Goal: Transaction & Acquisition: Purchase product/service

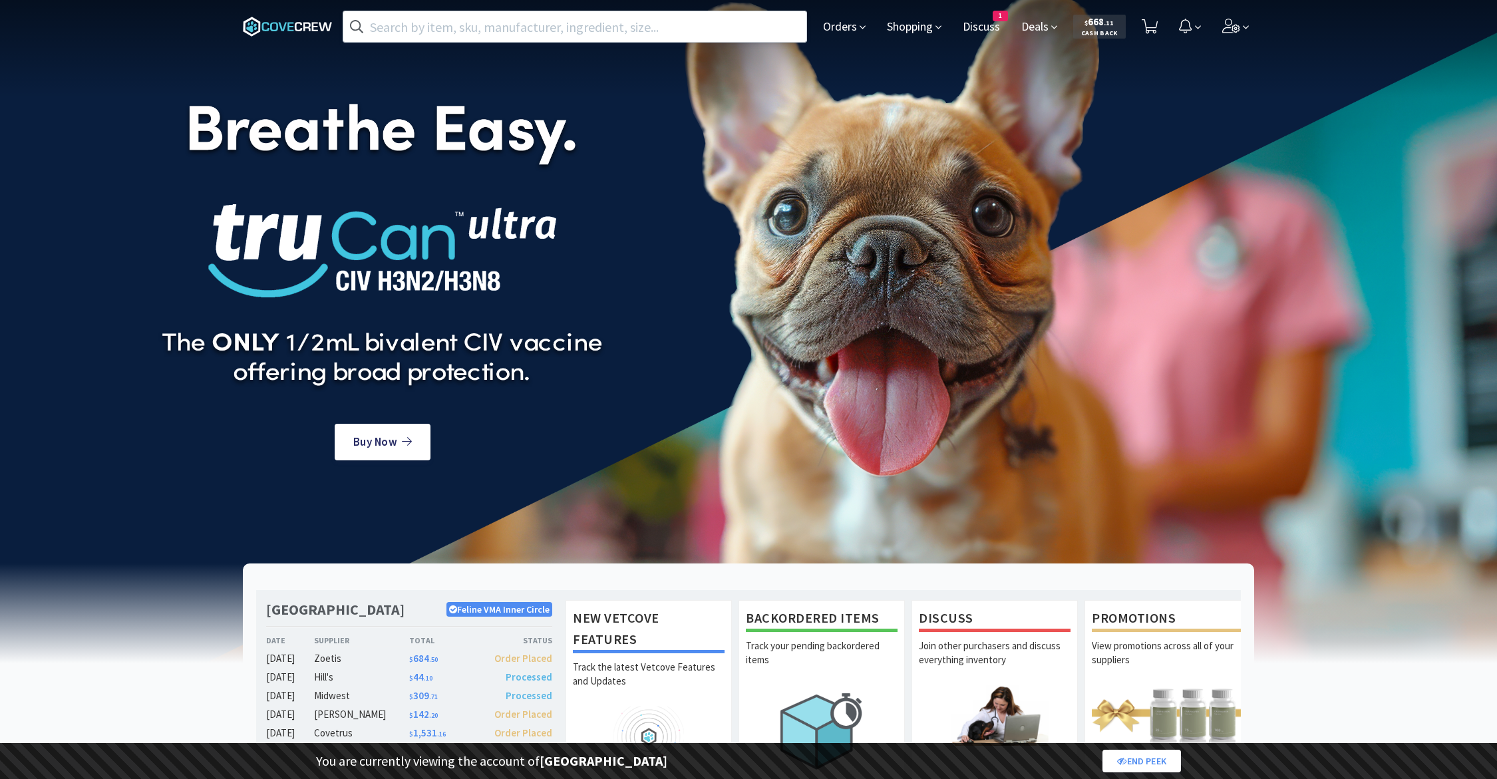
click at [478, 25] on input "text" at bounding box center [574, 26] width 463 height 31
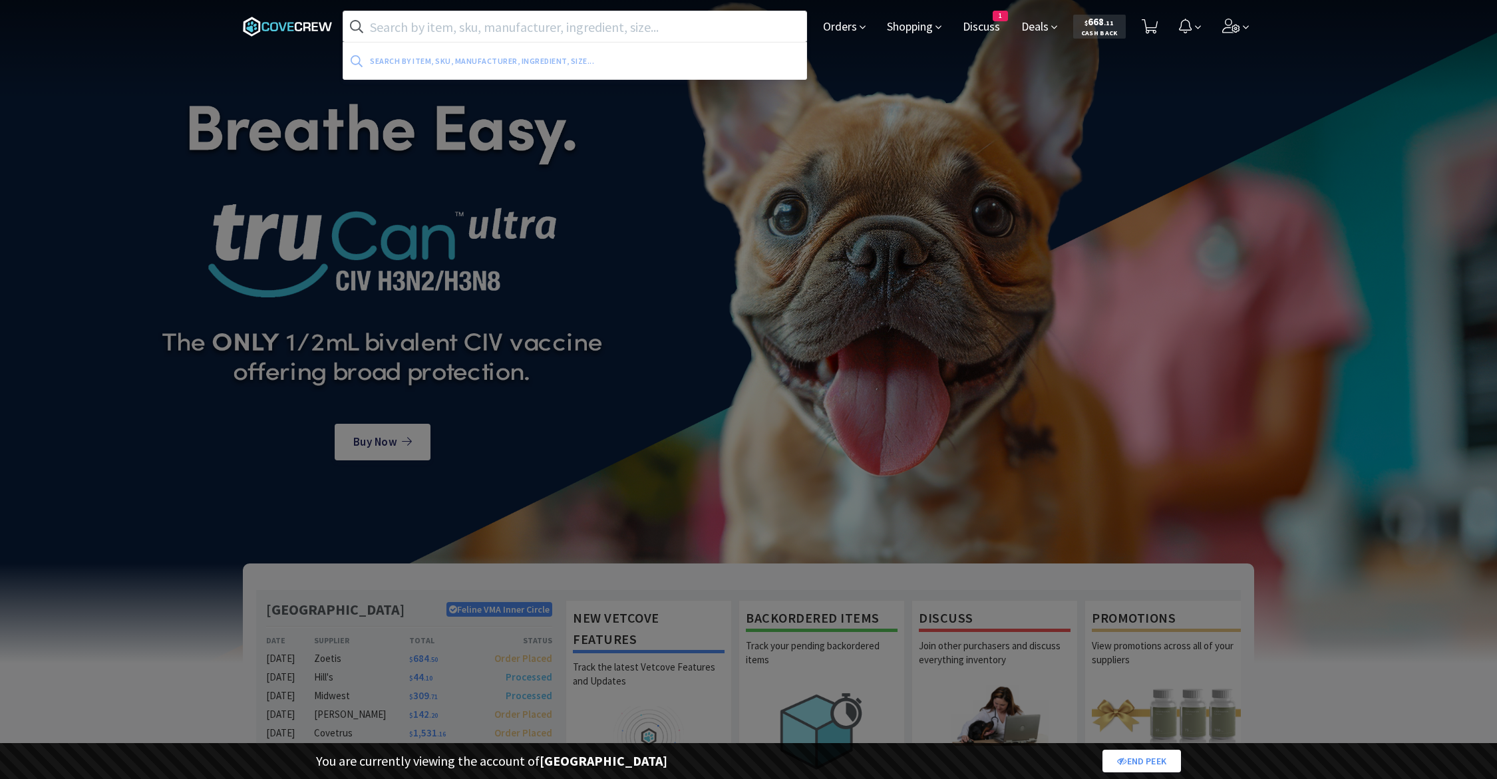
paste input "4560072"
type input "4560072"
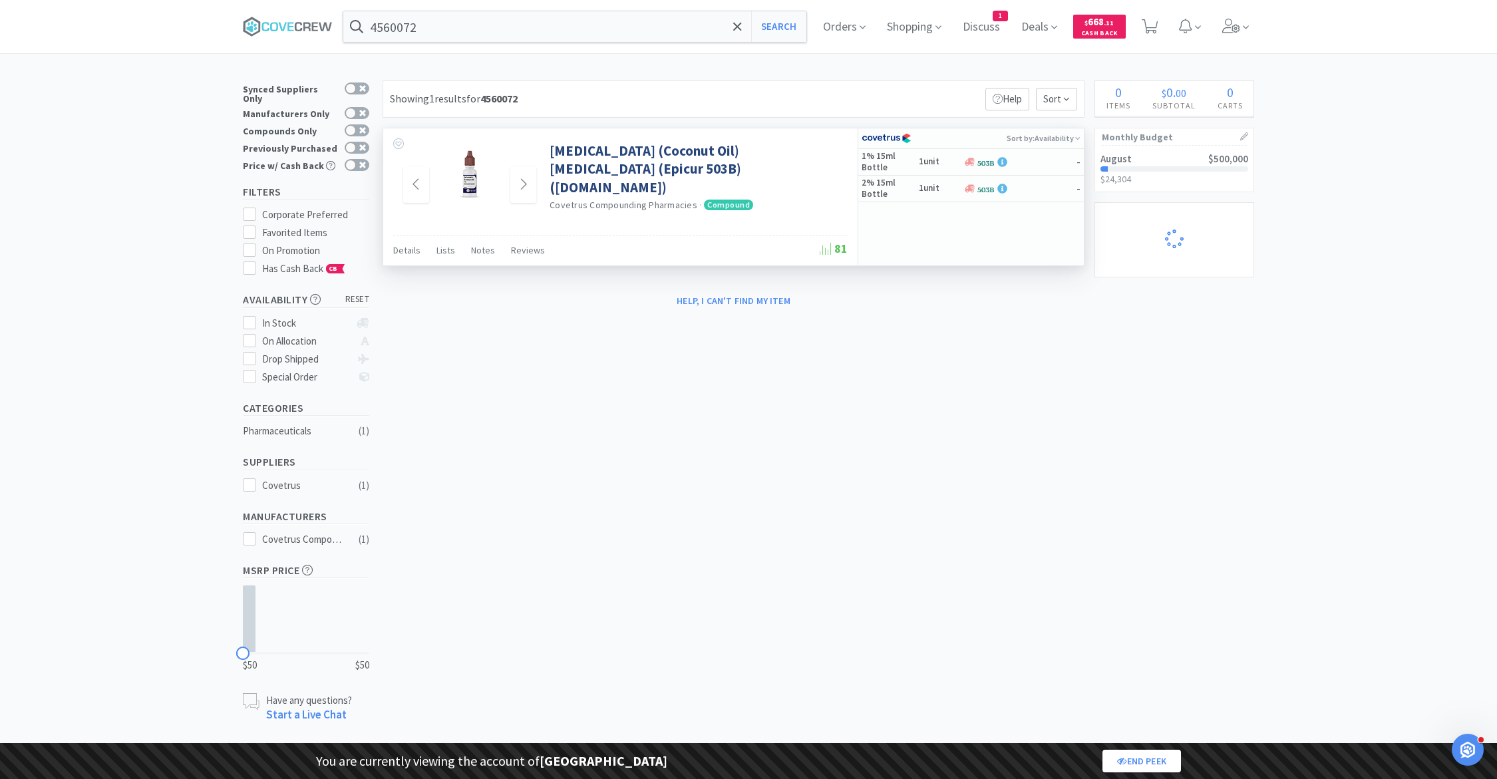
click at [472, 179] on img at bounding box center [470, 174] width 64 height 64
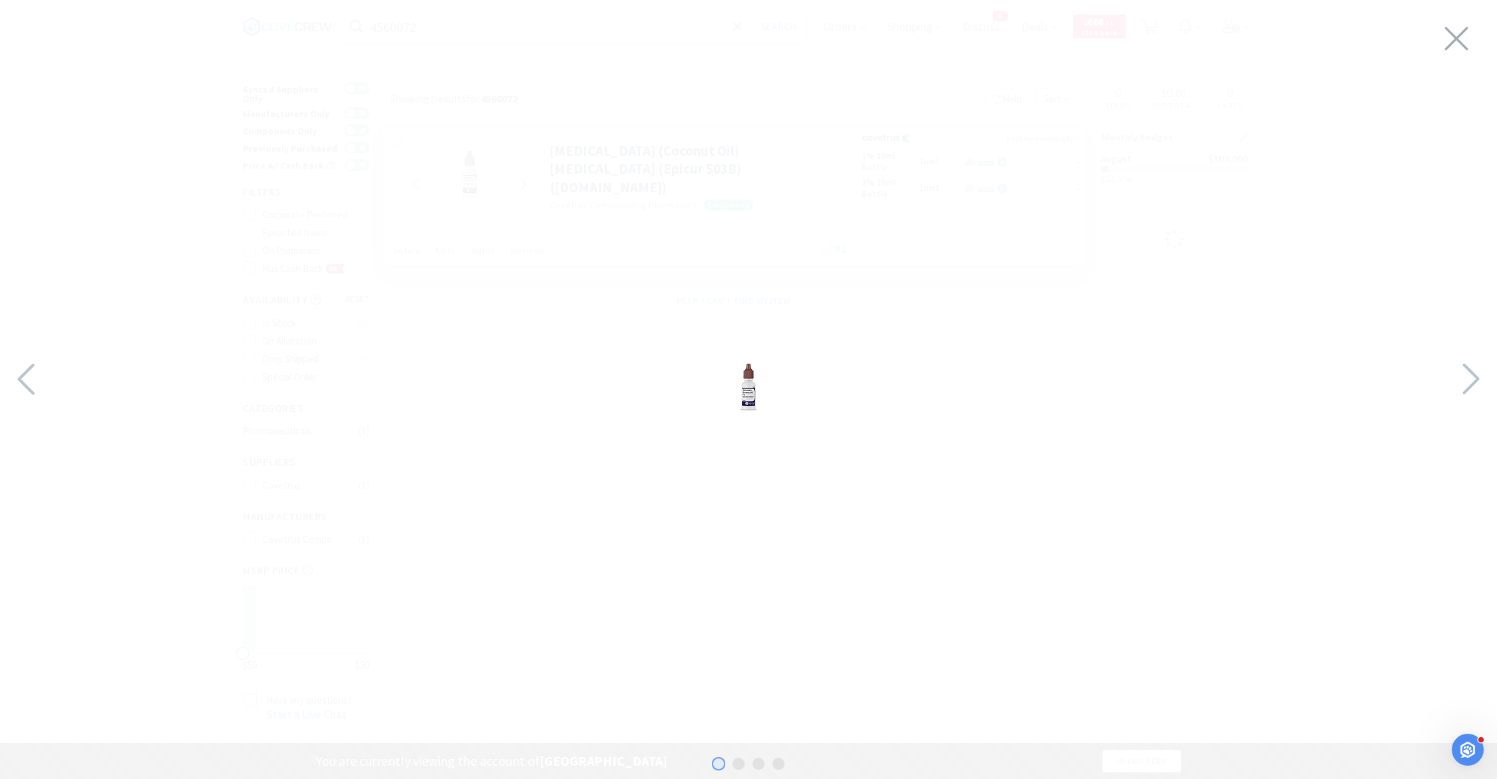
select select "1"
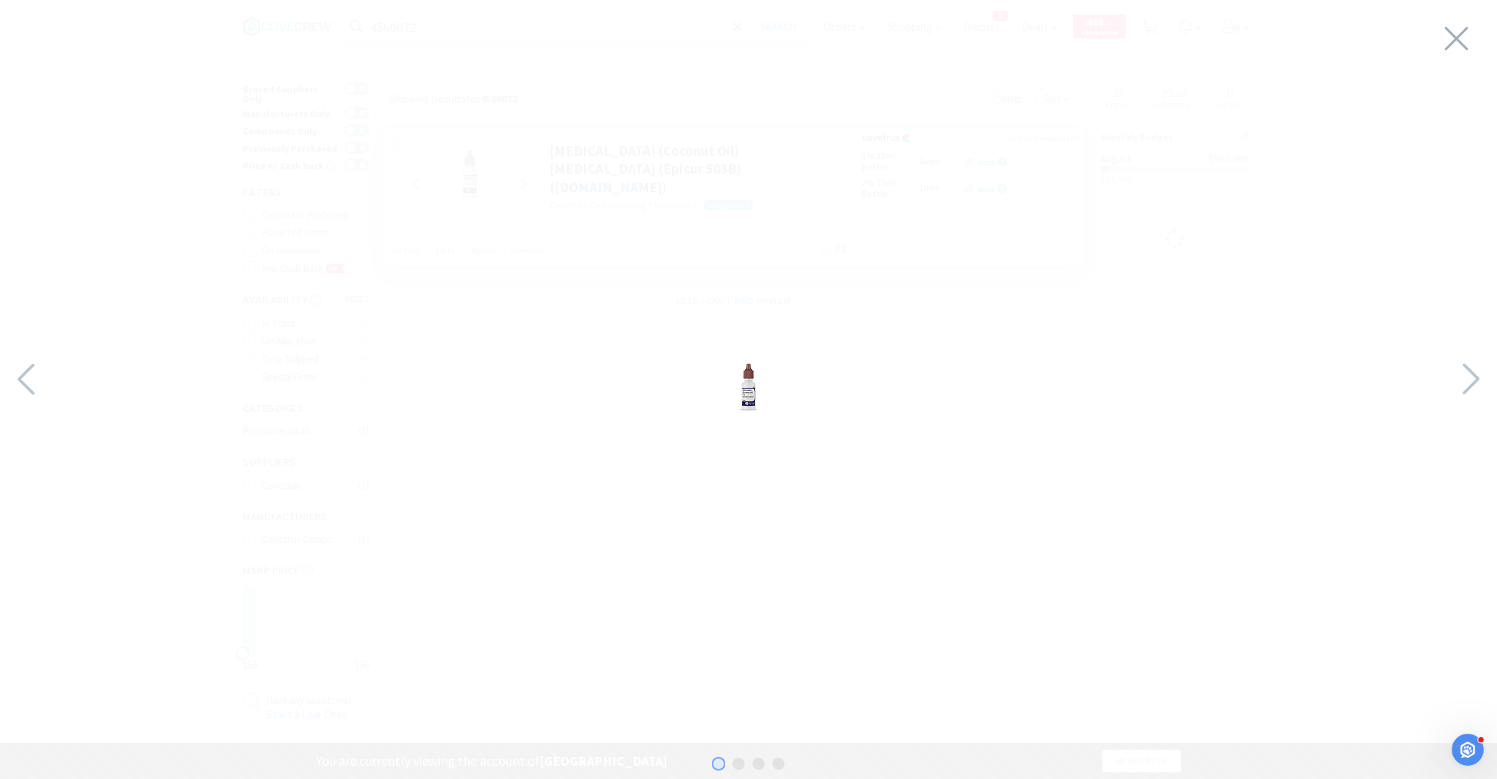
select select "1"
select select "2"
select select "1"
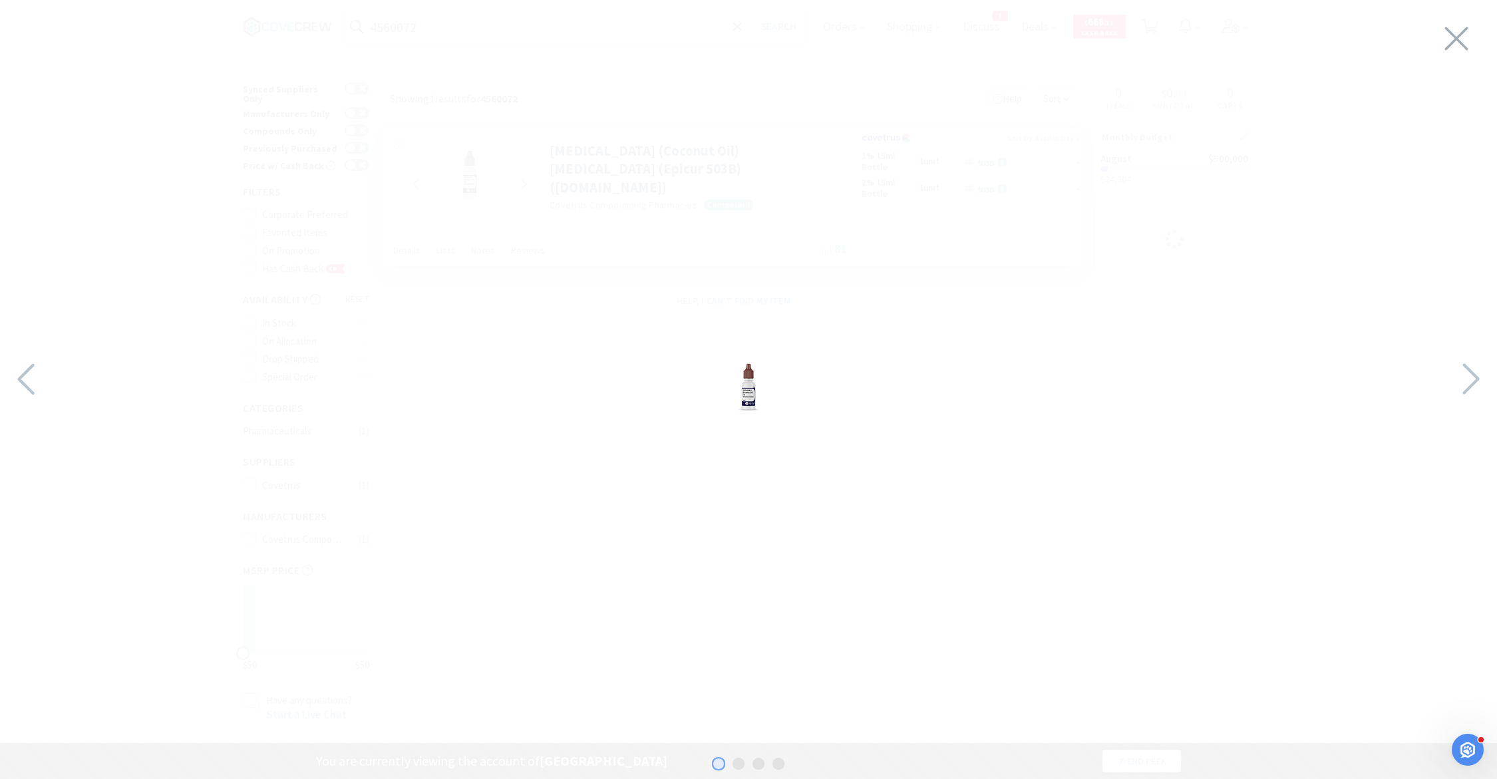
select select "2"
select select "1"
select select "5"
select select "2"
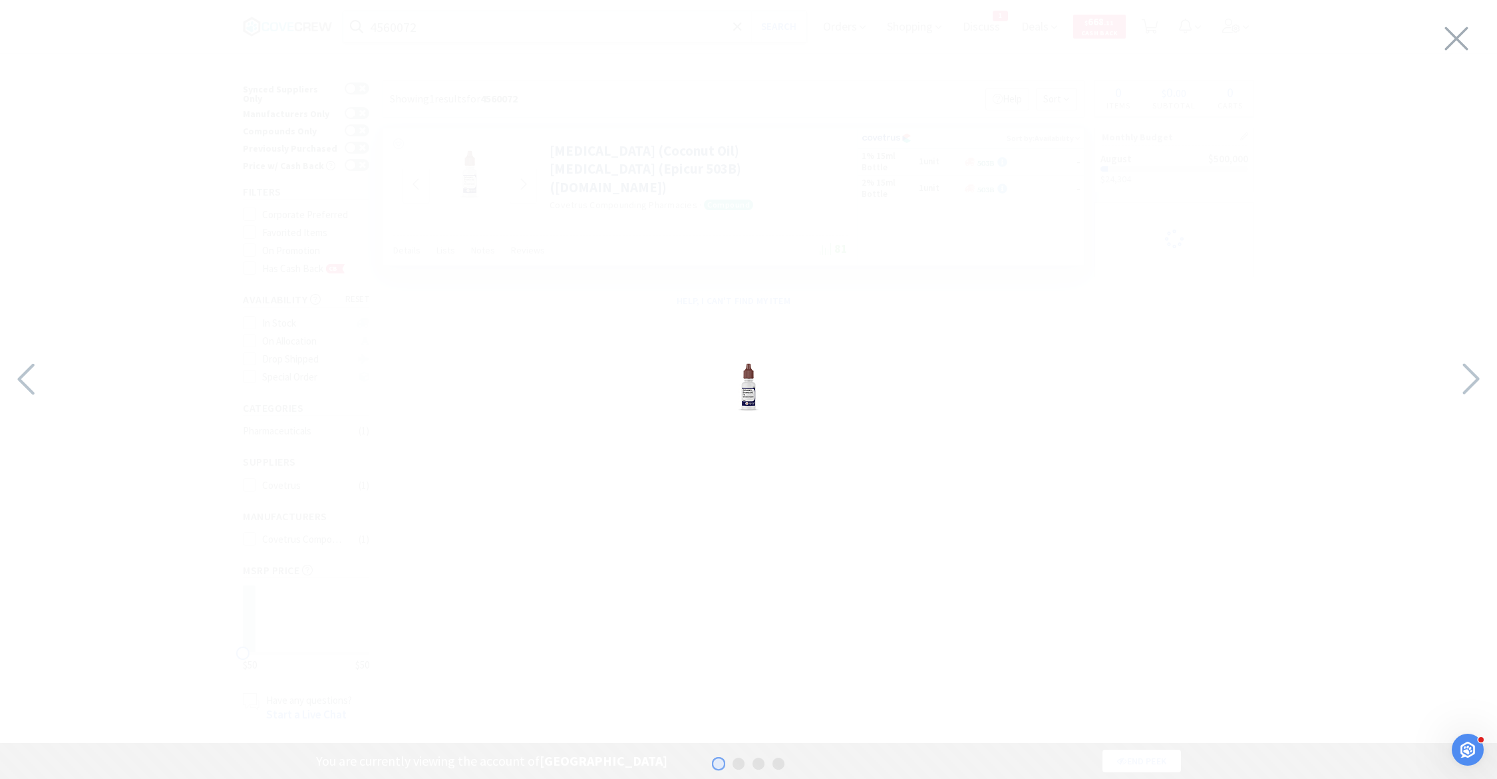
select select "1"
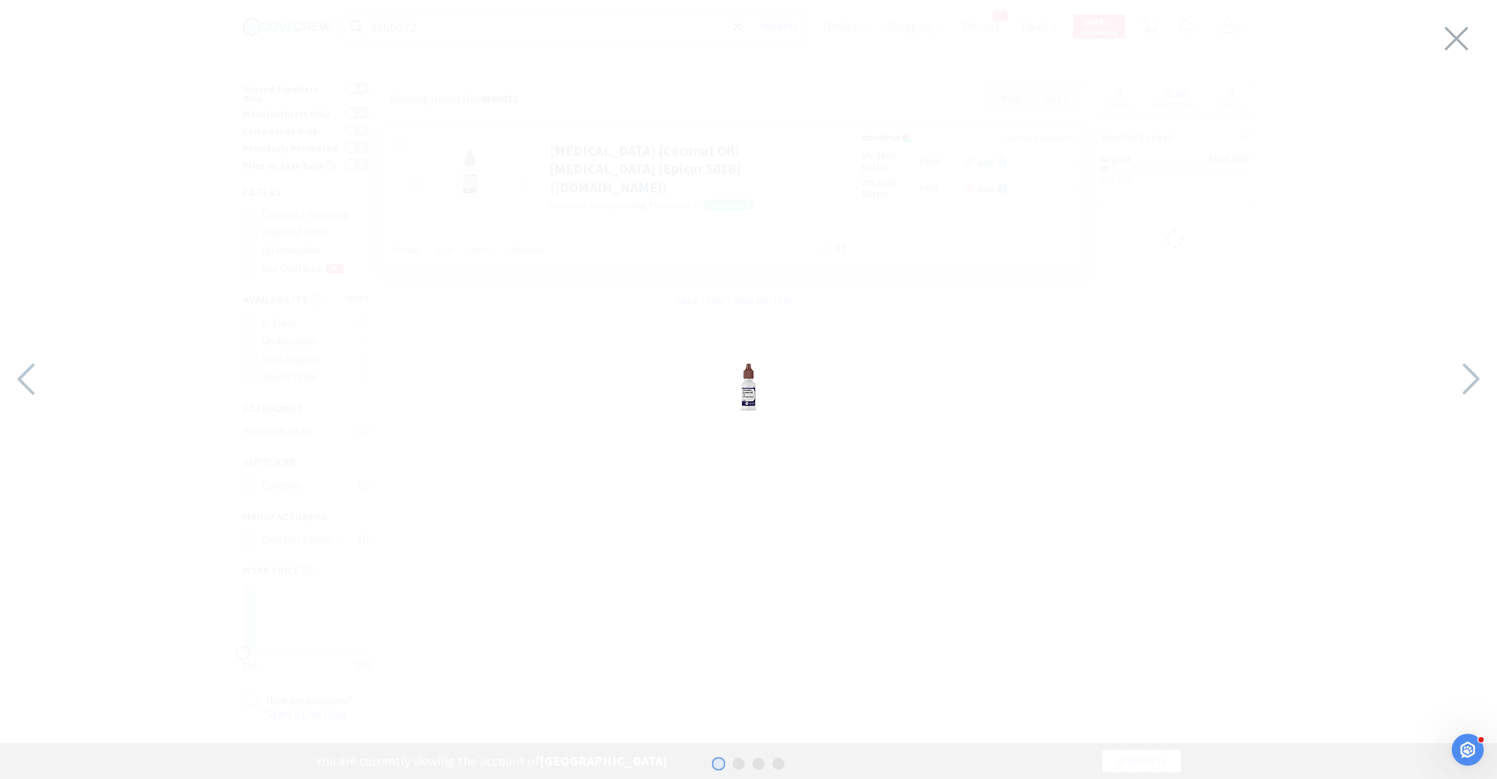
select select "2"
select select "5"
select select "1"
select select "2"
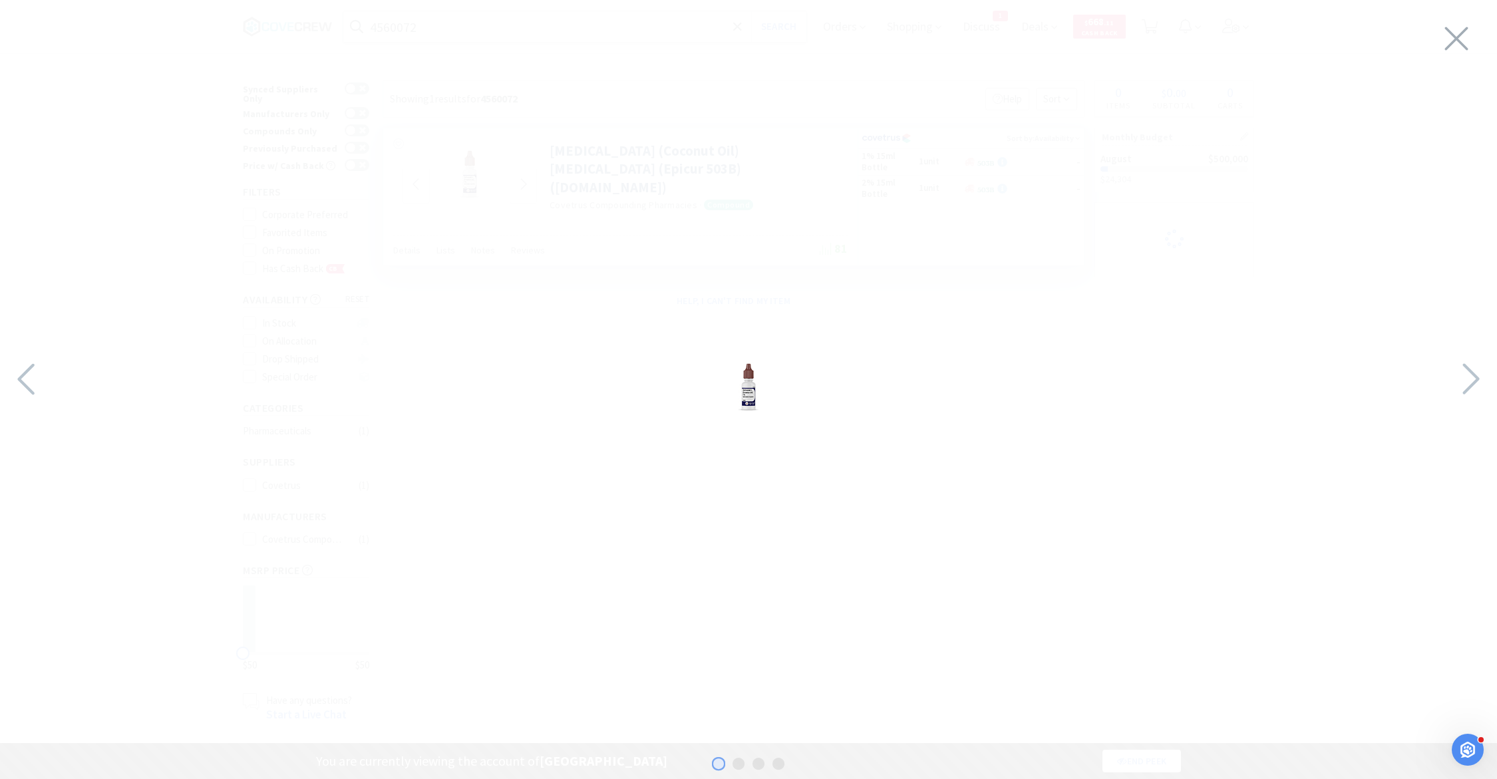
select select "1"
select select "3"
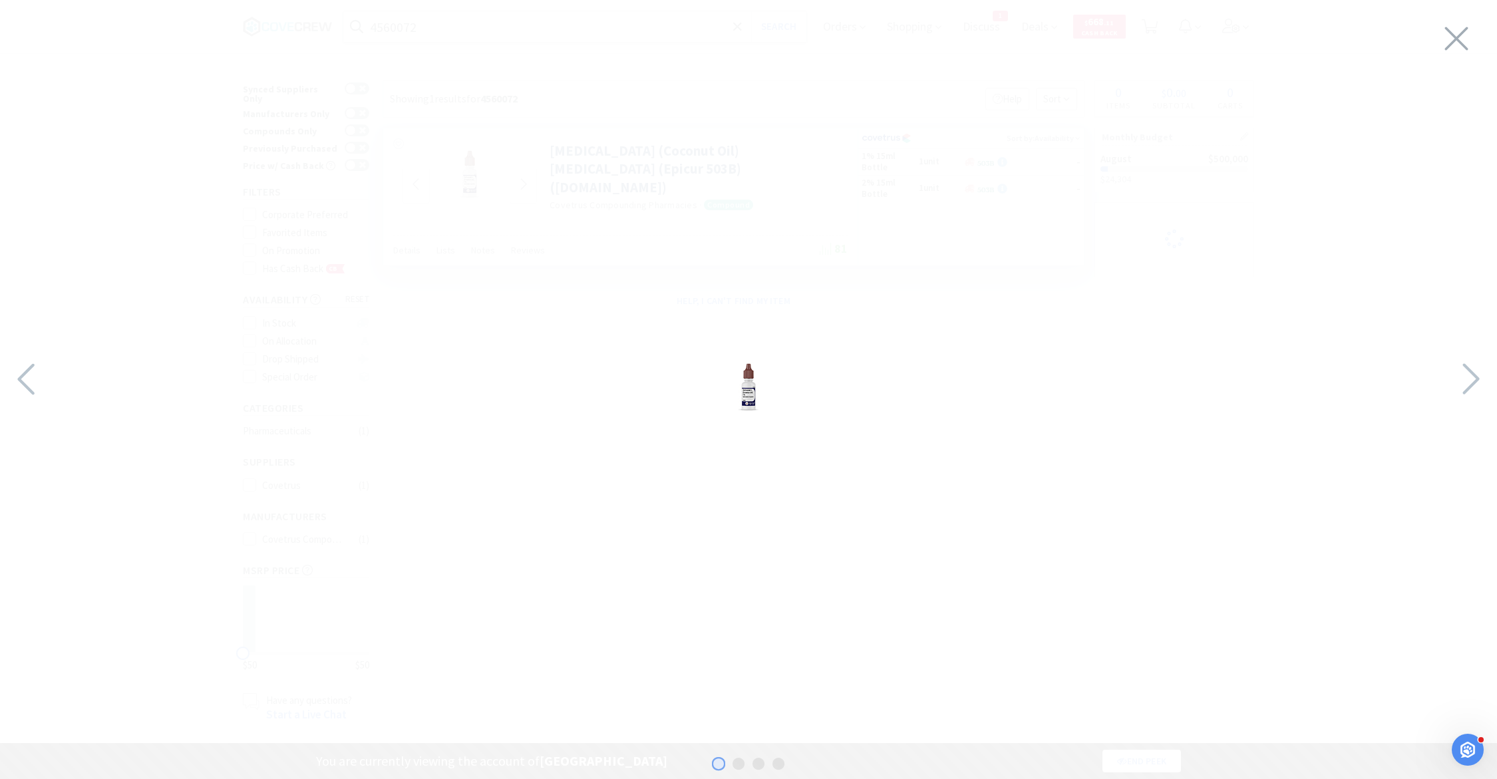
select select "1"
select select "2"
select select "5"
select select "2"
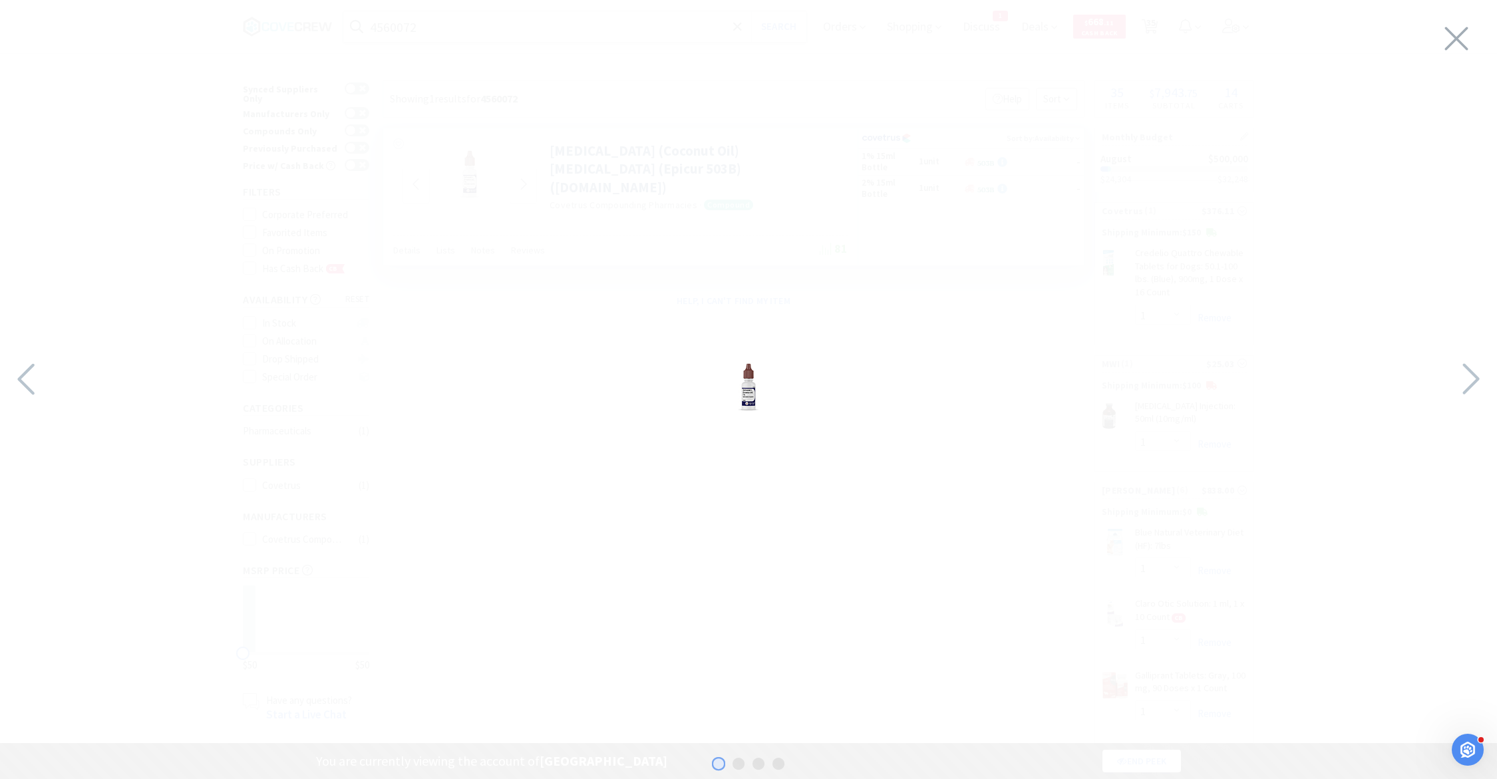
select select "1"
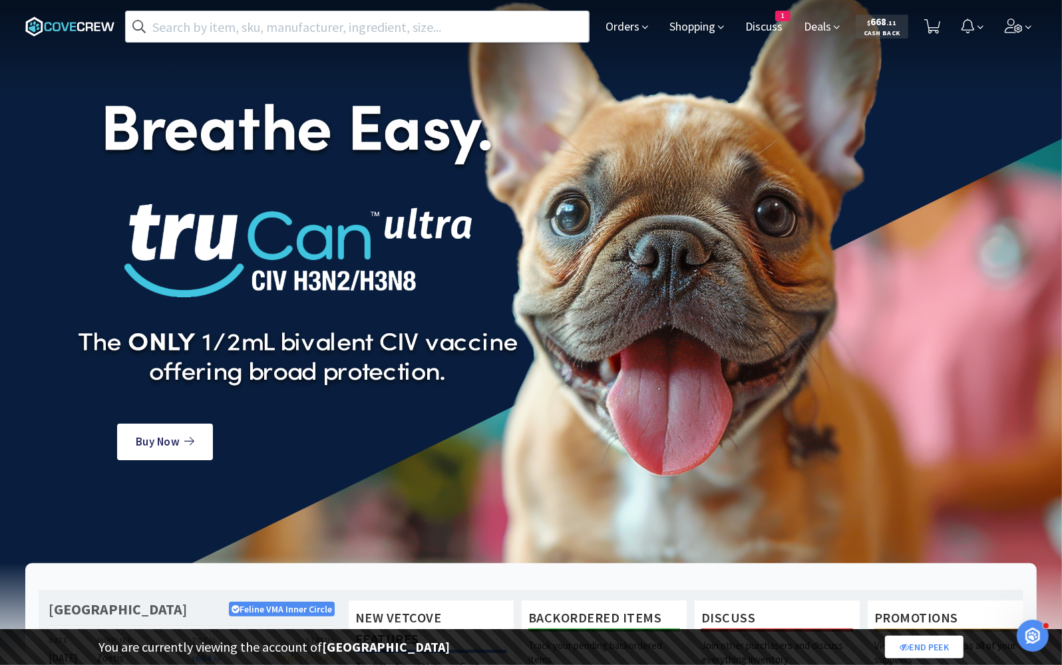
click at [1036, 630] on div "Open Intercom Messenger" at bounding box center [1032, 635] width 44 height 44
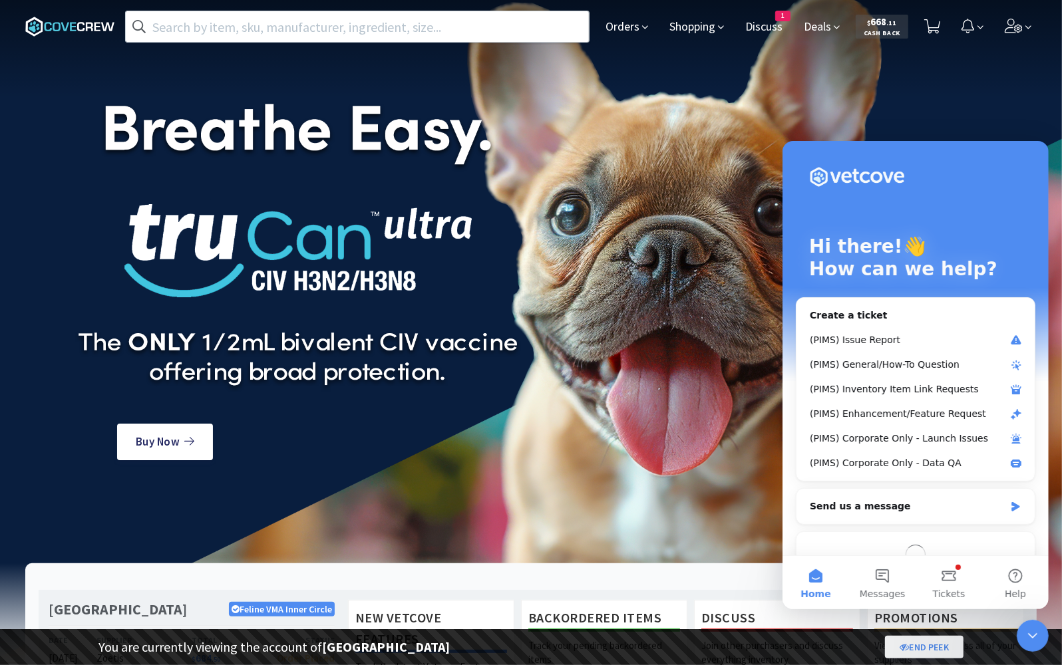
click at [1034, 638] on icon "Close Intercom Messenger" at bounding box center [1032, 635] width 16 height 16
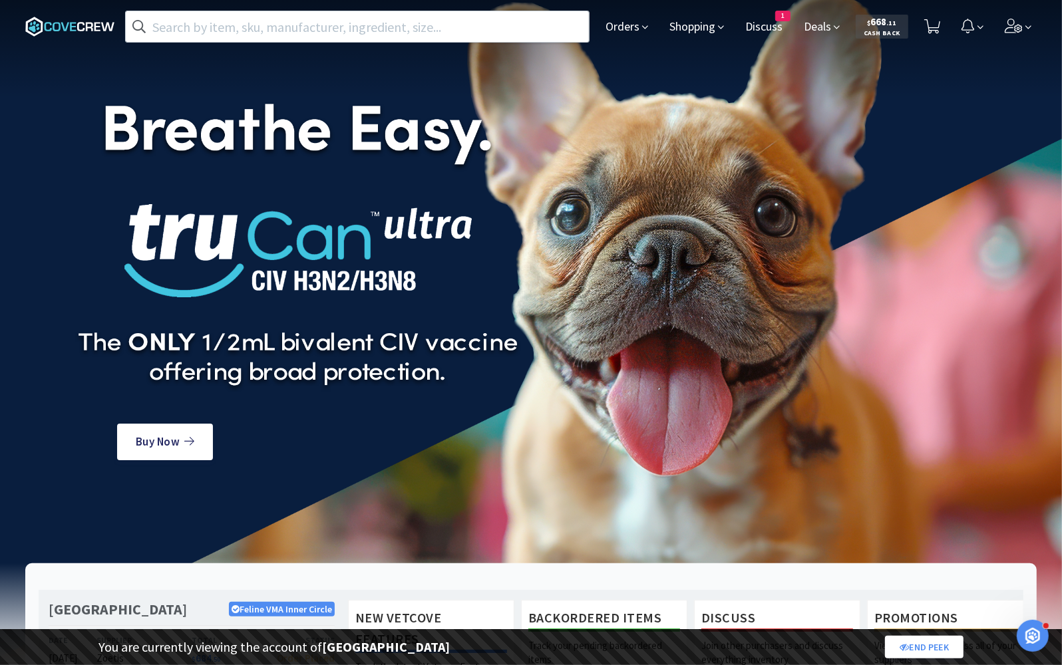
click at [1034, 638] on icon "Open Intercom Messenger" at bounding box center [1032, 636] width 22 height 22
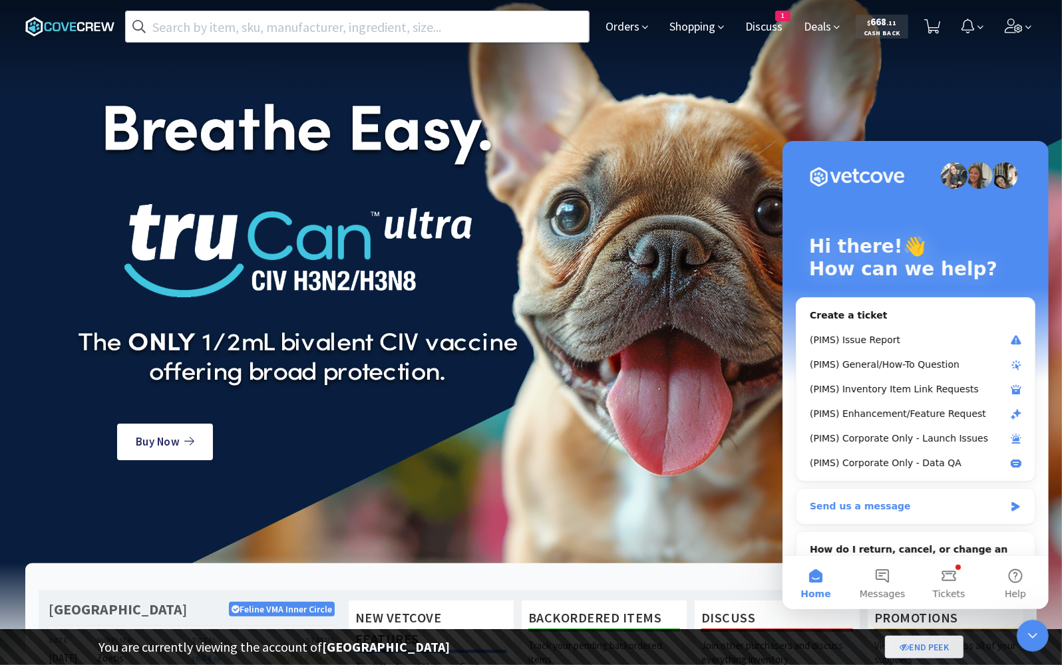
click at [883, 504] on div "Send us a message" at bounding box center [906, 506] width 195 height 14
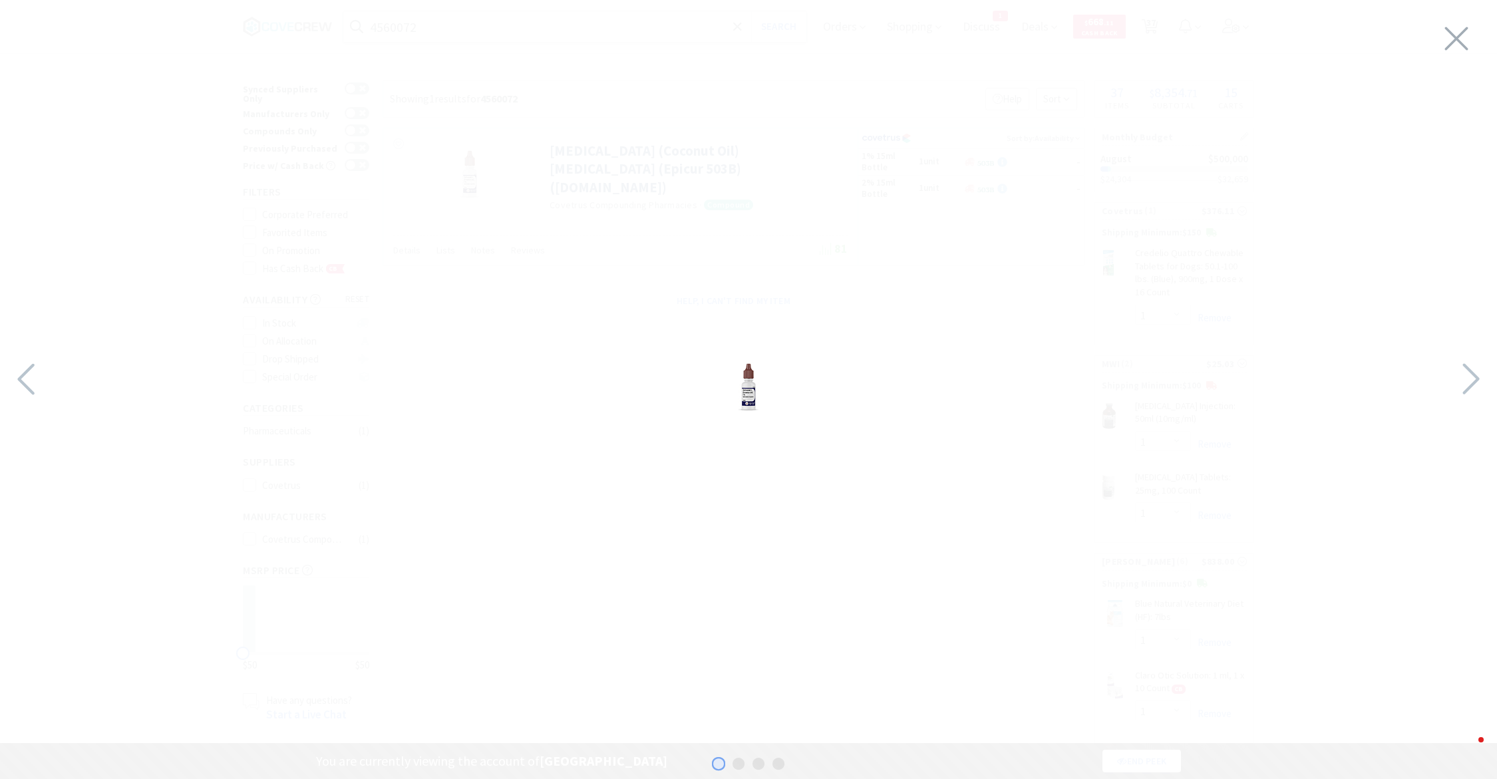
select select "1"
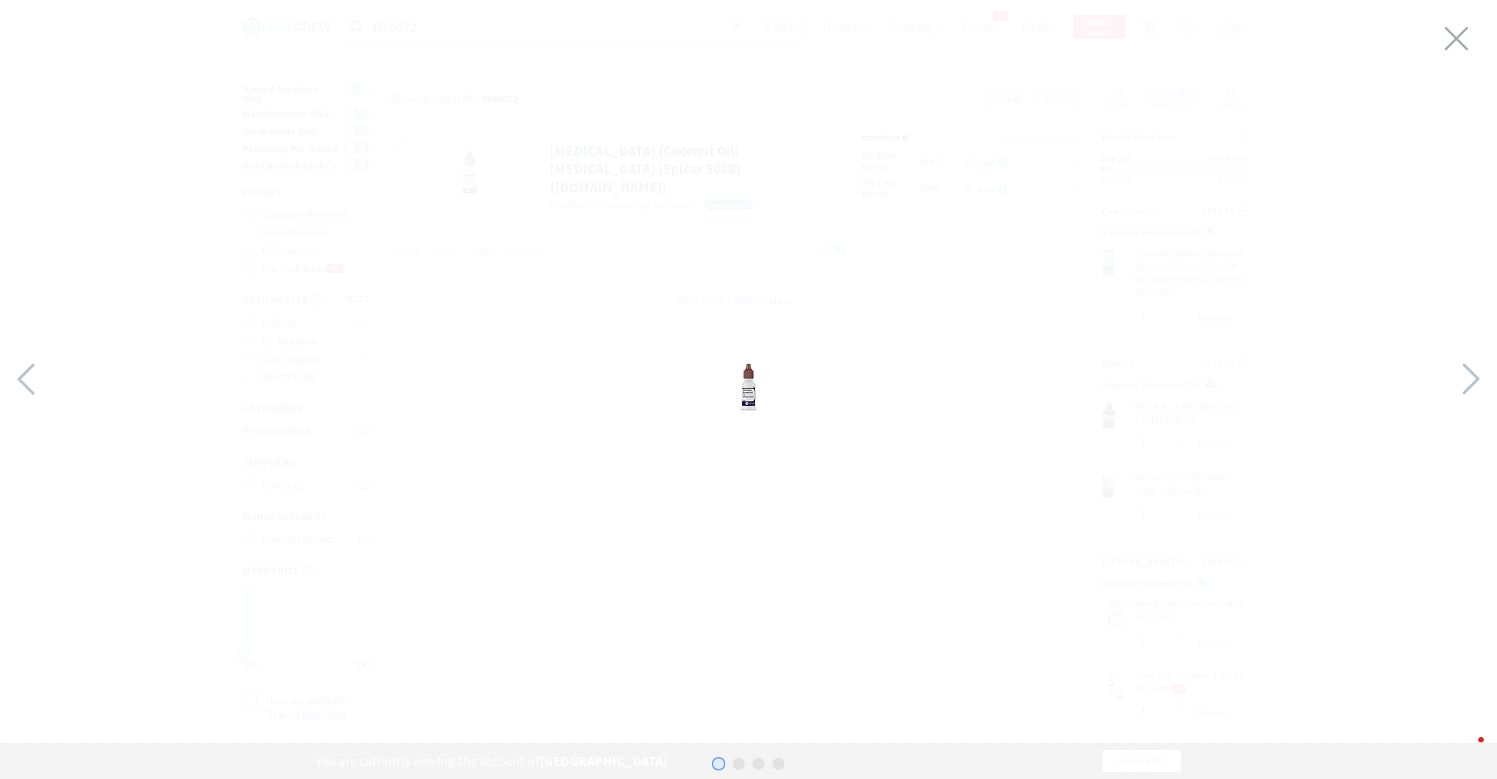
select select "1"
select select "2"
select select "1"
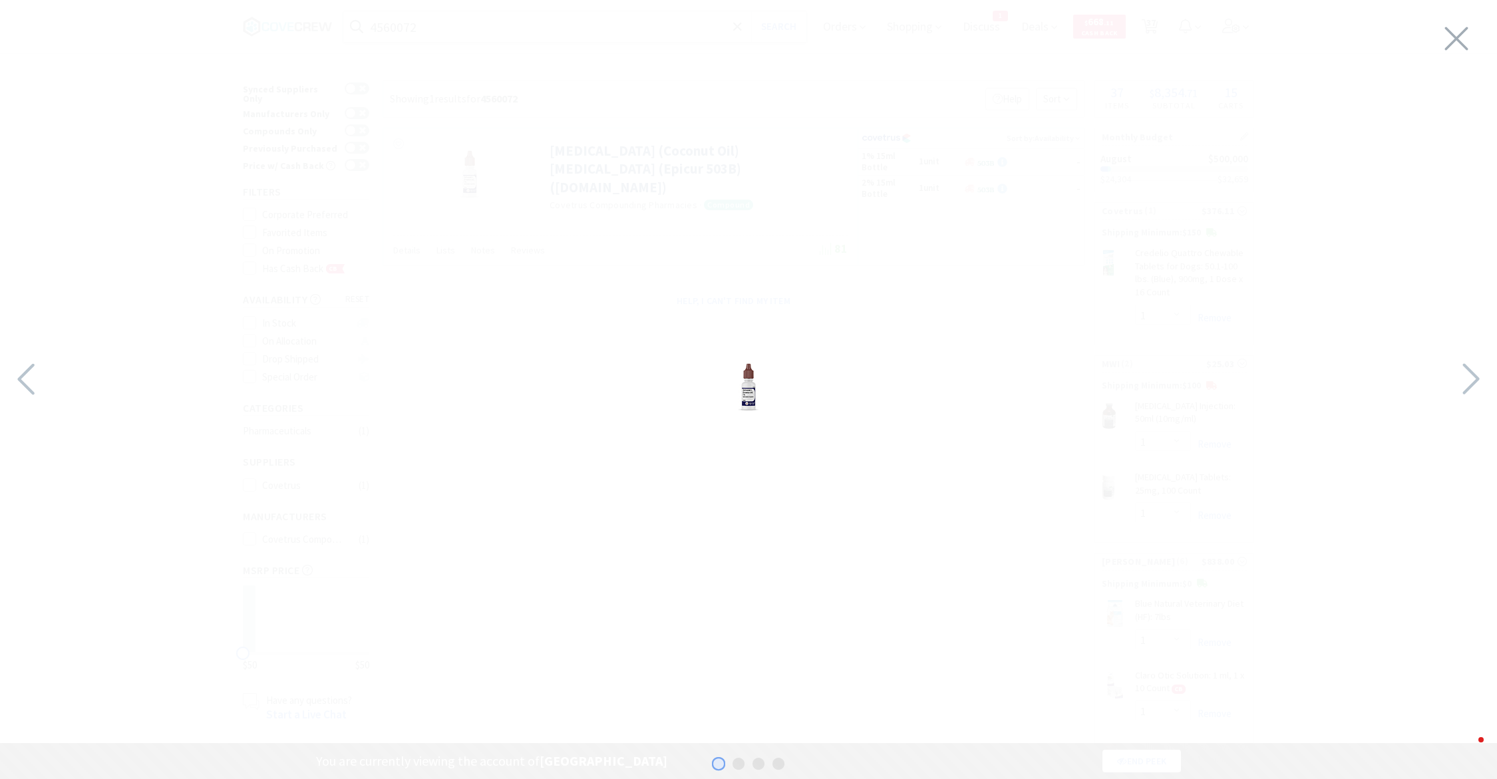
select select "1"
select select "2"
select select "1"
select select "5"
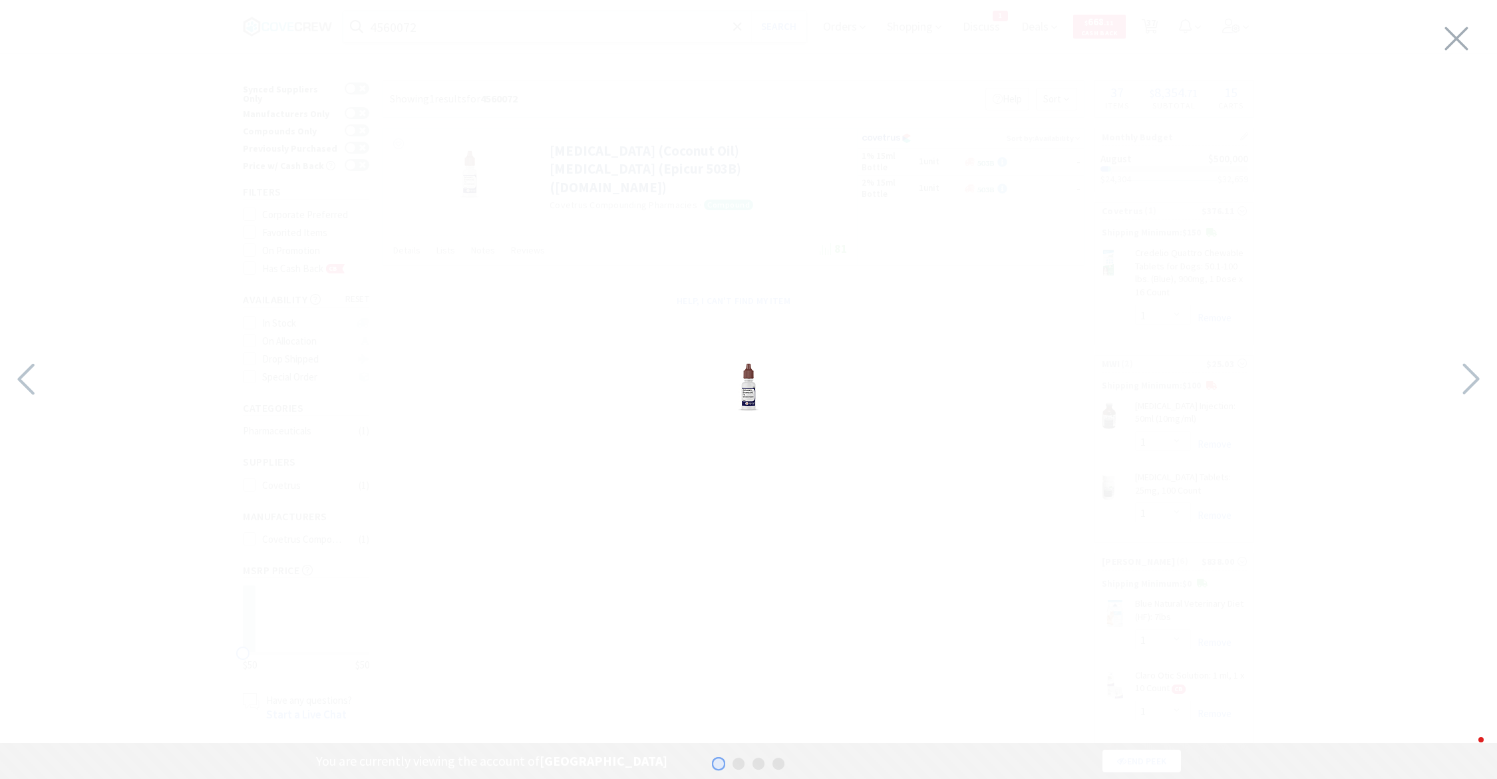
select select "2"
select select "1"
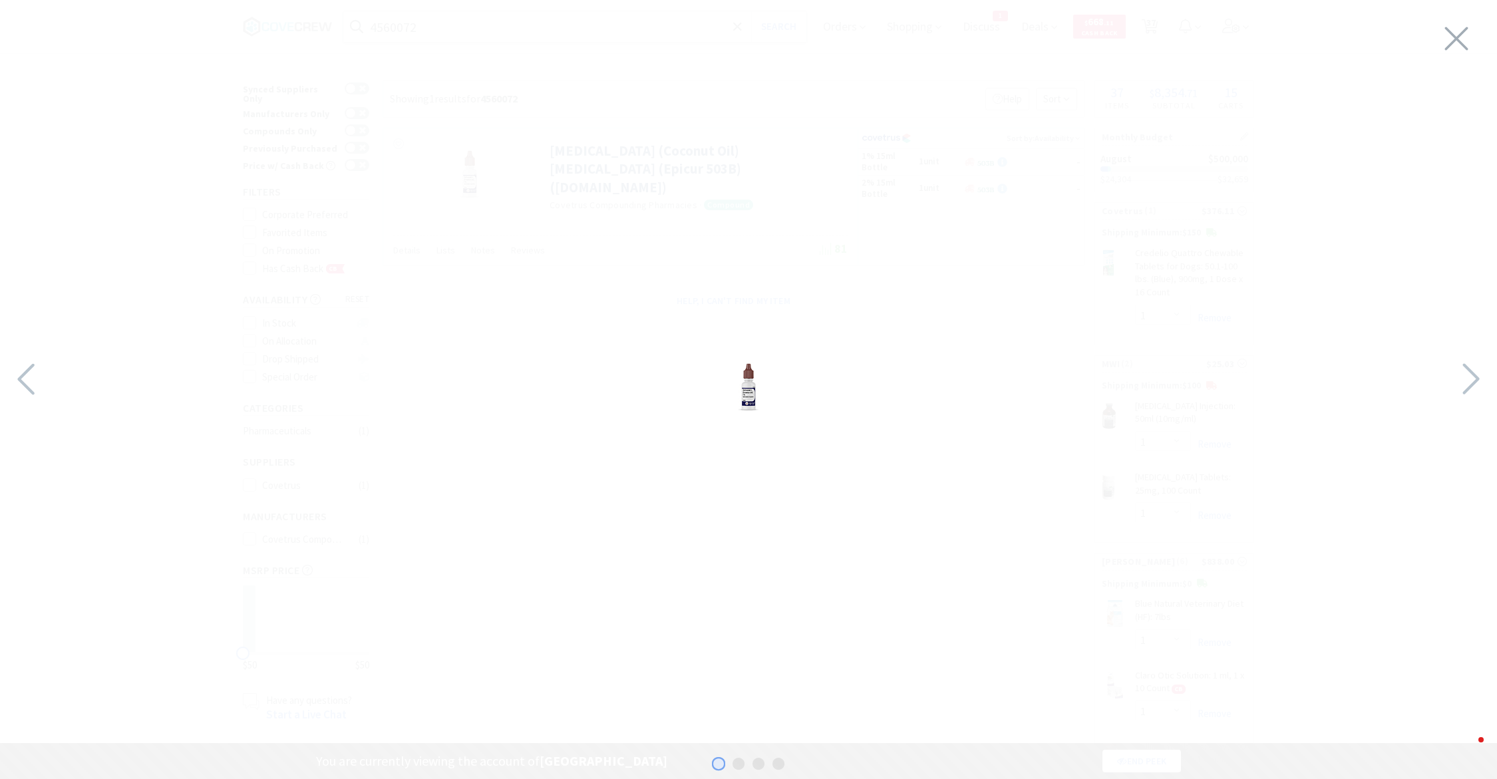
select select "1"
select select "2"
select select "5"
select select "1"
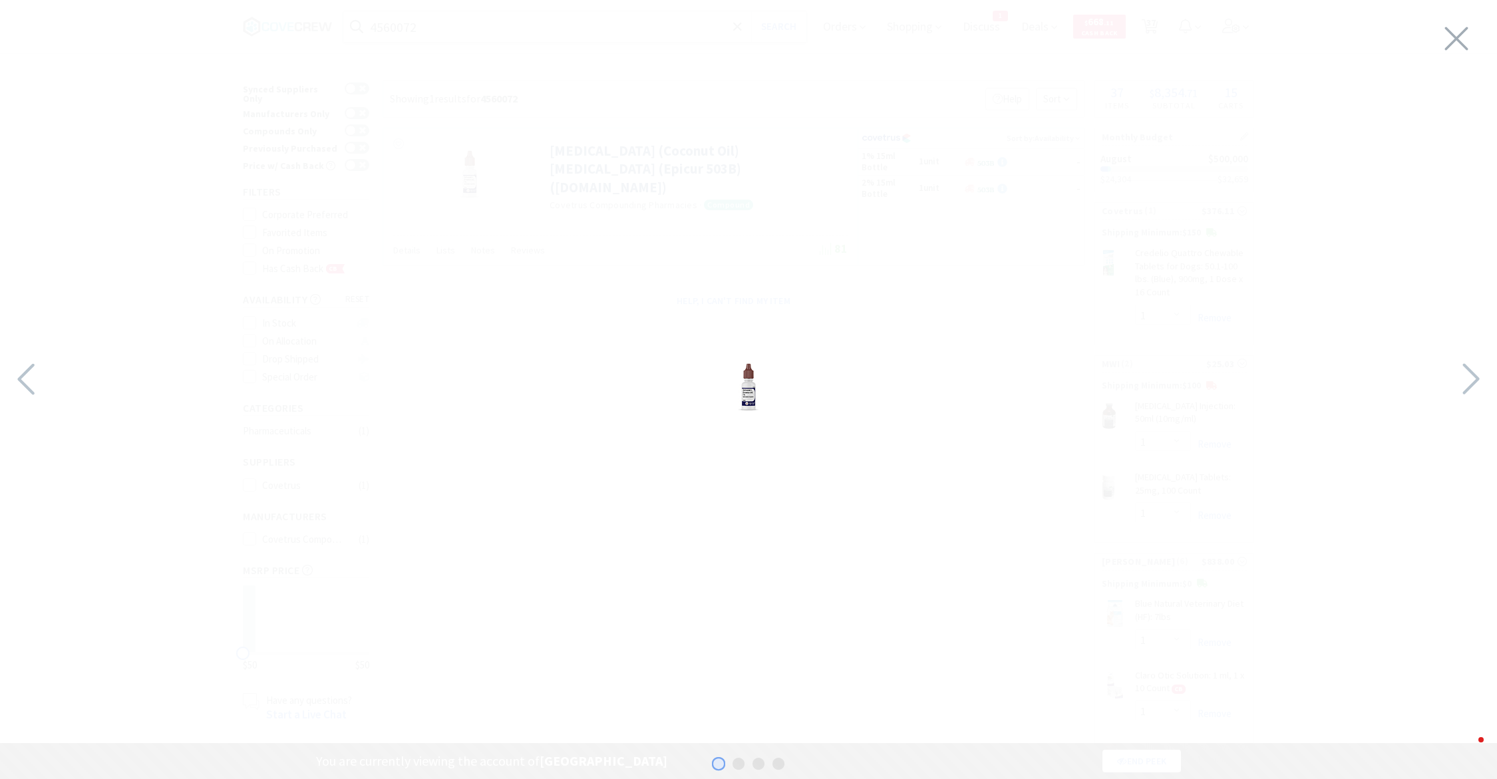
select select "2"
select select "1"
select select "2"
select select "1"
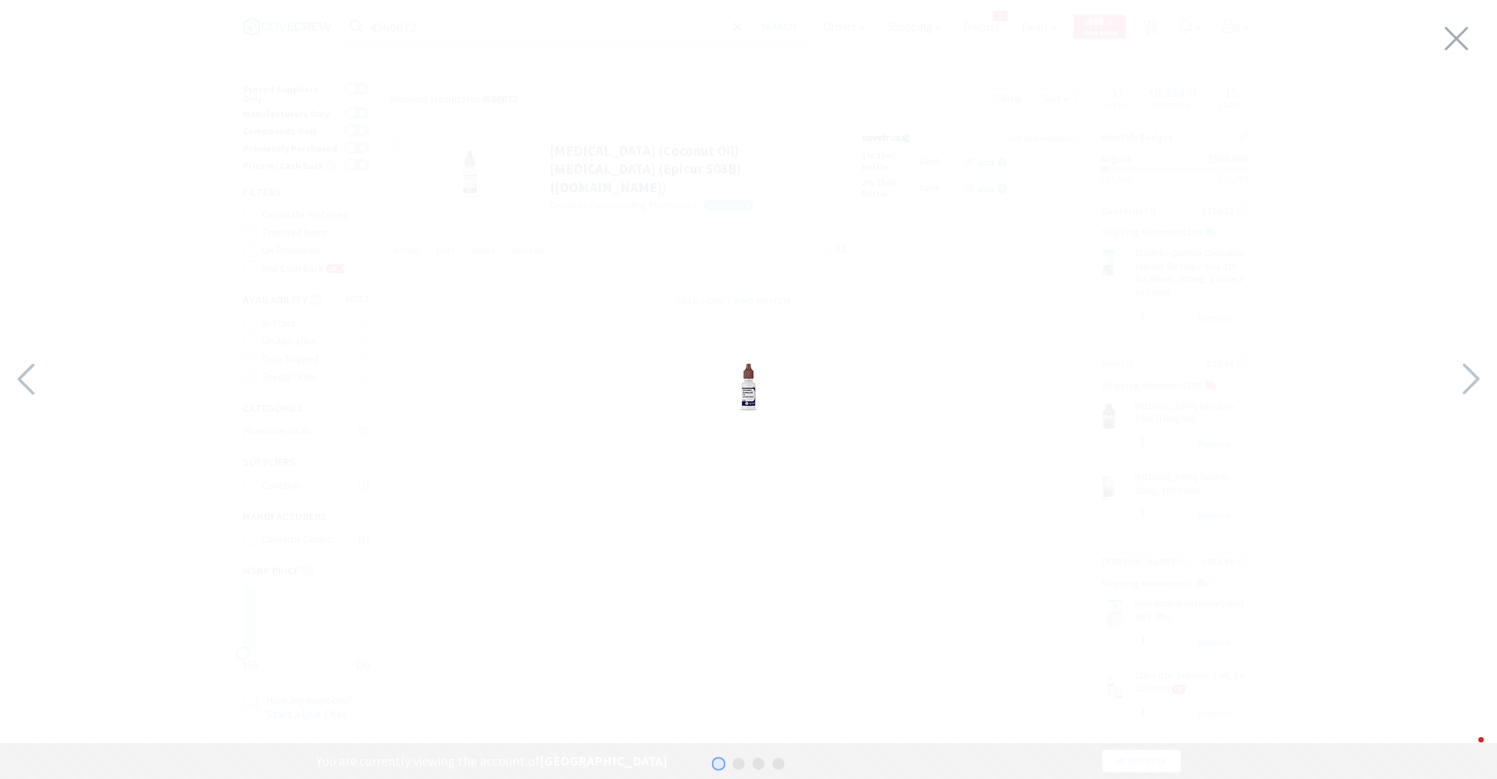
select select "3"
select select "1"
select select "2"
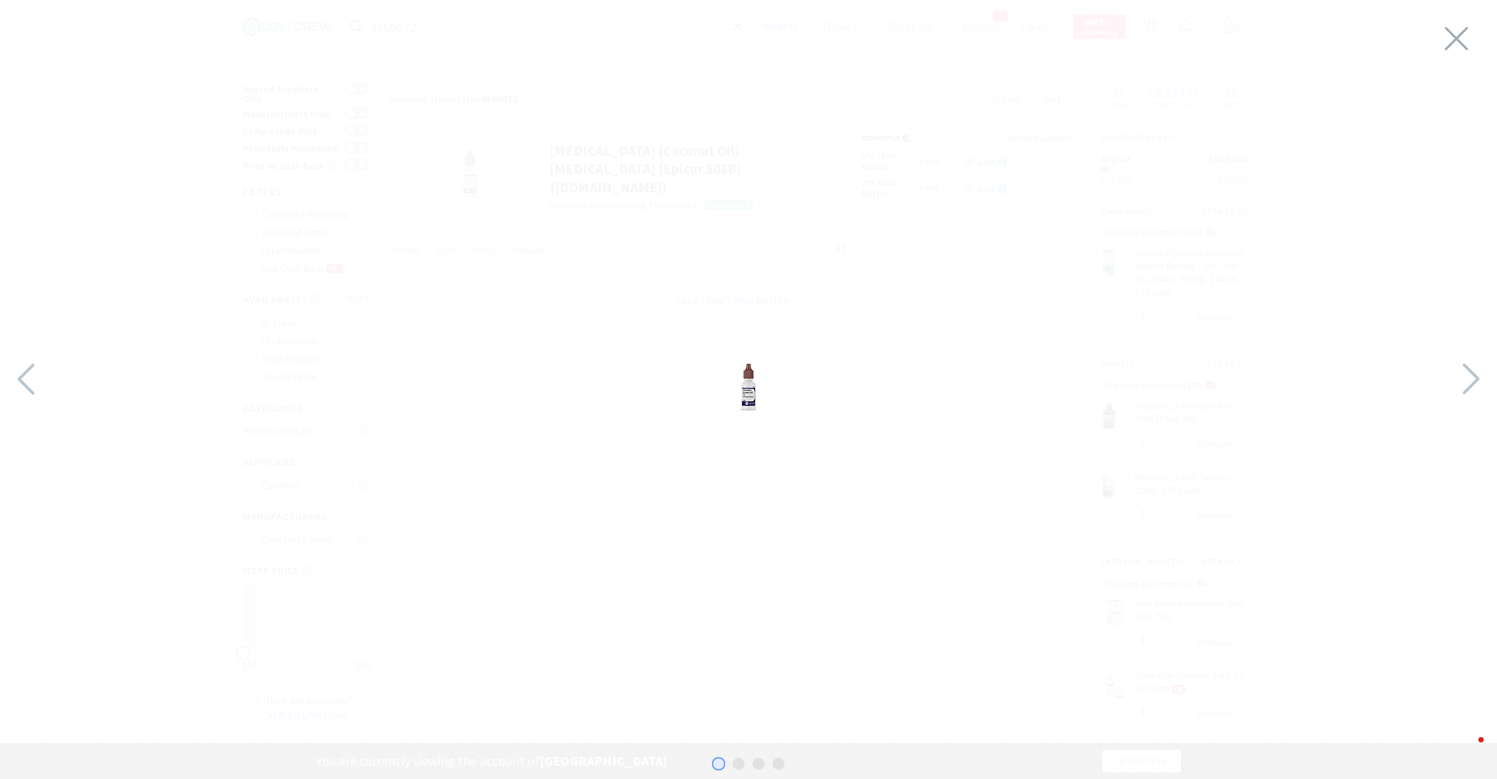
select select "5"
select select "2"
click at [1024, 150] on div at bounding box center [748, 386] width 1497 height 746
